Goal: Navigation & Orientation: Find specific page/section

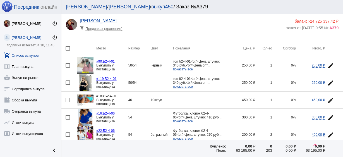
scroll to position [380, 0]
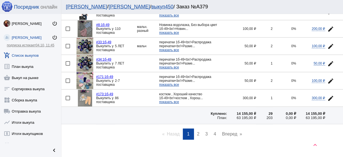
scroll to position [874, 0]
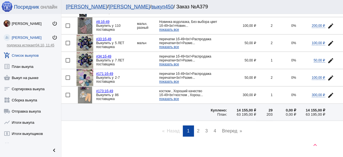
click at [197, 128] on span "2" at bounding box center [198, 130] width 3 height 5
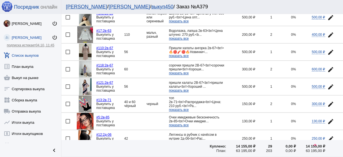
scroll to position [782, 0]
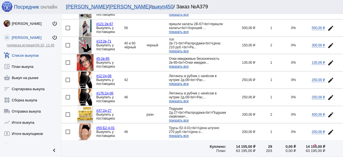
click at [83, 89] on img at bounding box center [85, 97] width 14 height 17
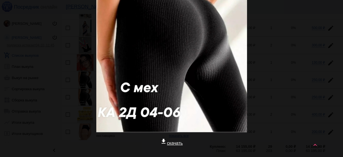
scroll to position [0, 0]
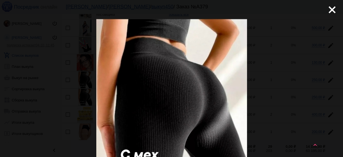
click at [331, 10] on mat-icon "close" at bounding box center [330, 7] width 7 height 7
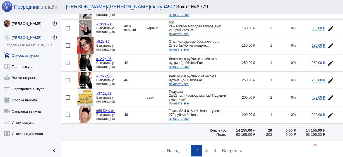
scroll to position [814, 0]
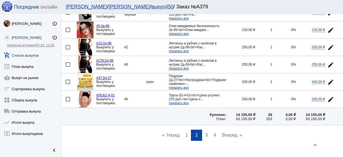
click at [205, 133] on span "3" at bounding box center [206, 135] width 3 height 5
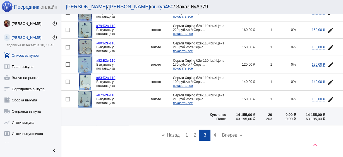
click at [216, 130] on link "page 4" at bounding box center [215, 135] width 8 height 11
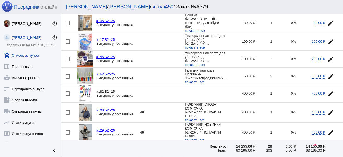
scroll to position [223, 0]
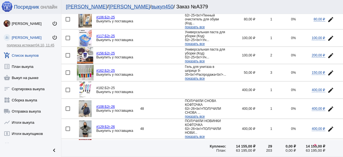
click at [86, 104] on img at bounding box center [85, 108] width 13 height 17
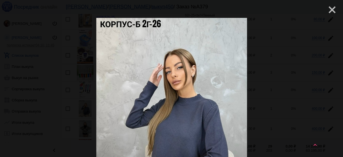
click at [329, 10] on mat-icon "close" at bounding box center [330, 7] width 7 height 7
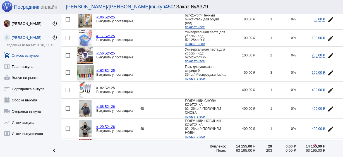
click at [84, 125] on img at bounding box center [85, 128] width 13 height 17
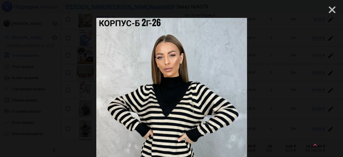
click at [330, 11] on mat-icon "close" at bounding box center [330, 7] width 7 height 7
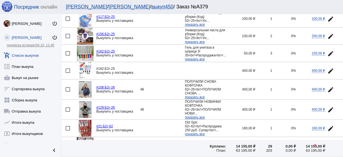
scroll to position [268, 0]
